Goal: Check status: Check status

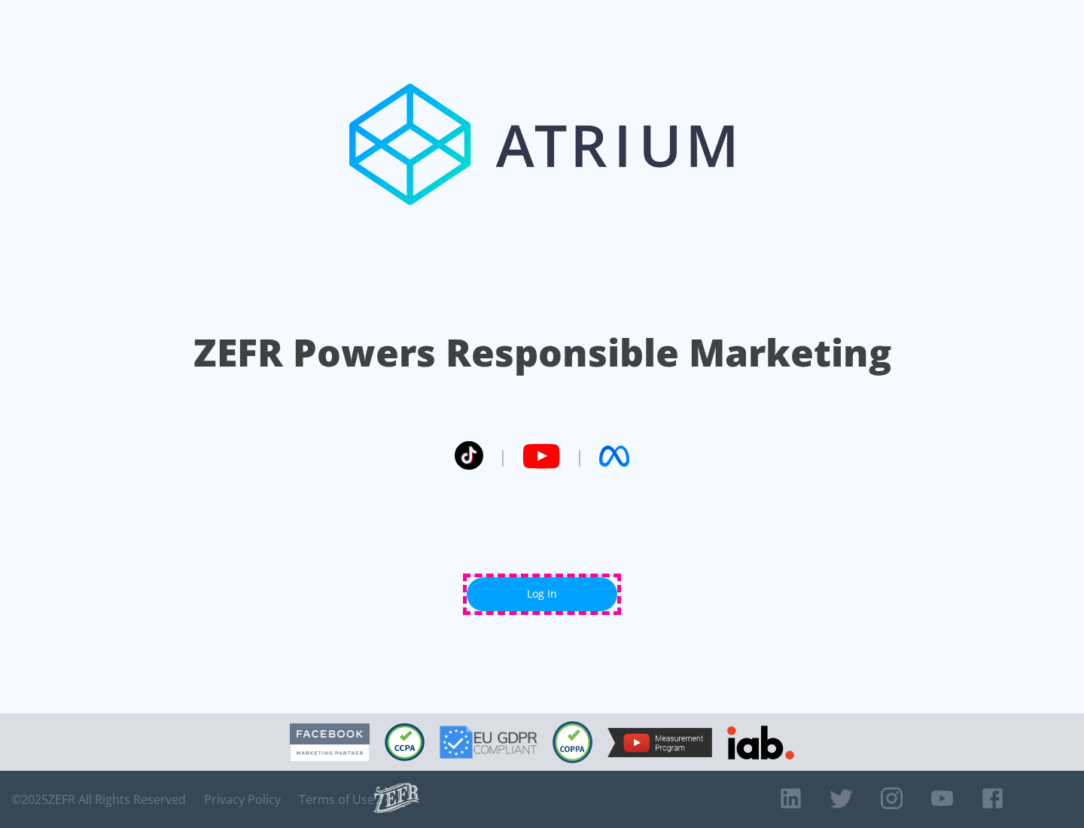
click at [542, 594] on link "Log In" at bounding box center [542, 595] width 151 height 34
